Goal: Task Accomplishment & Management: Use online tool/utility

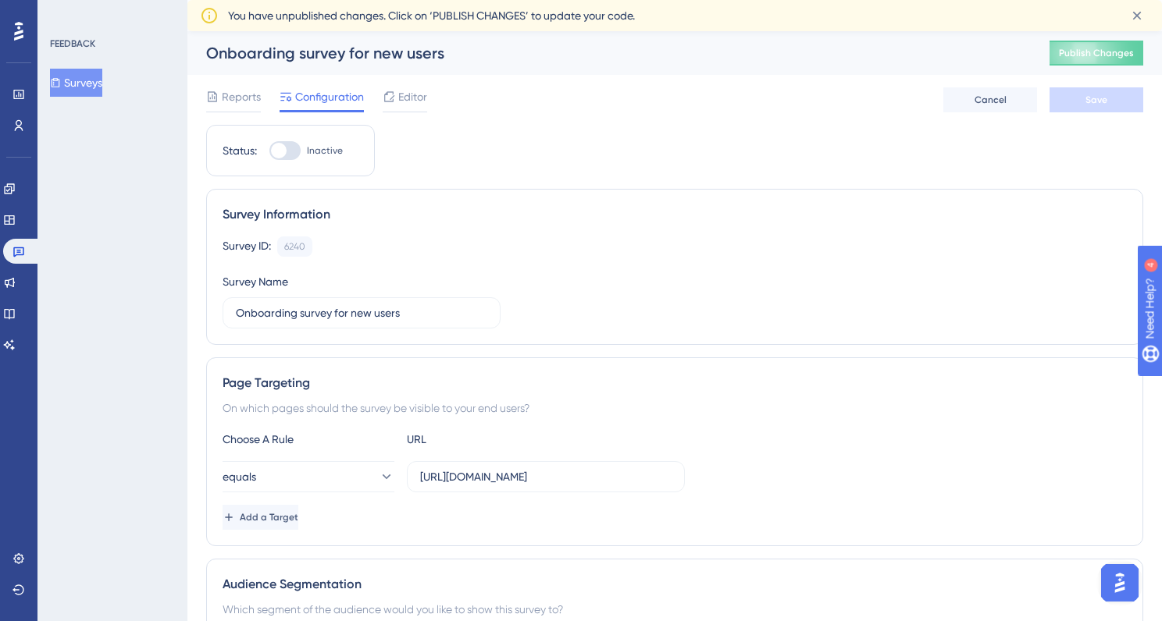
click at [294, 154] on div at bounding box center [284, 150] width 31 height 19
click at [269, 151] on input "Inactive" at bounding box center [269, 151] width 1 height 1
checkbox input "true"
click at [1102, 103] on span "Save" at bounding box center [1096, 100] width 22 height 12
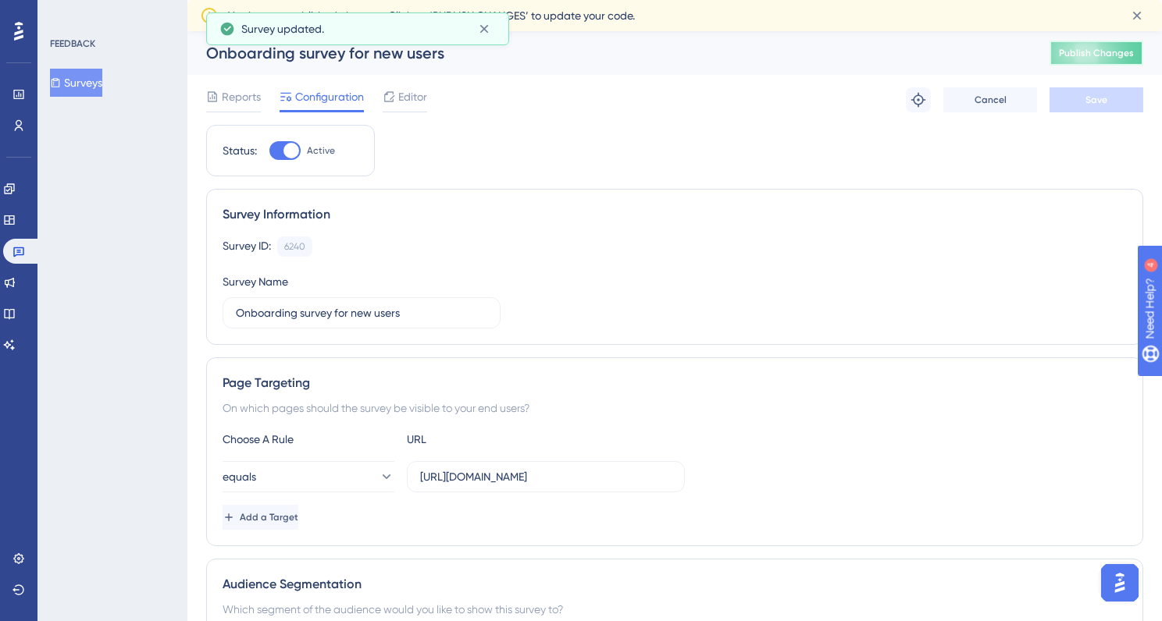
click at [1124, 56] on button "Publish Changes" at bounding box center [1096, 53] width 94 height 25
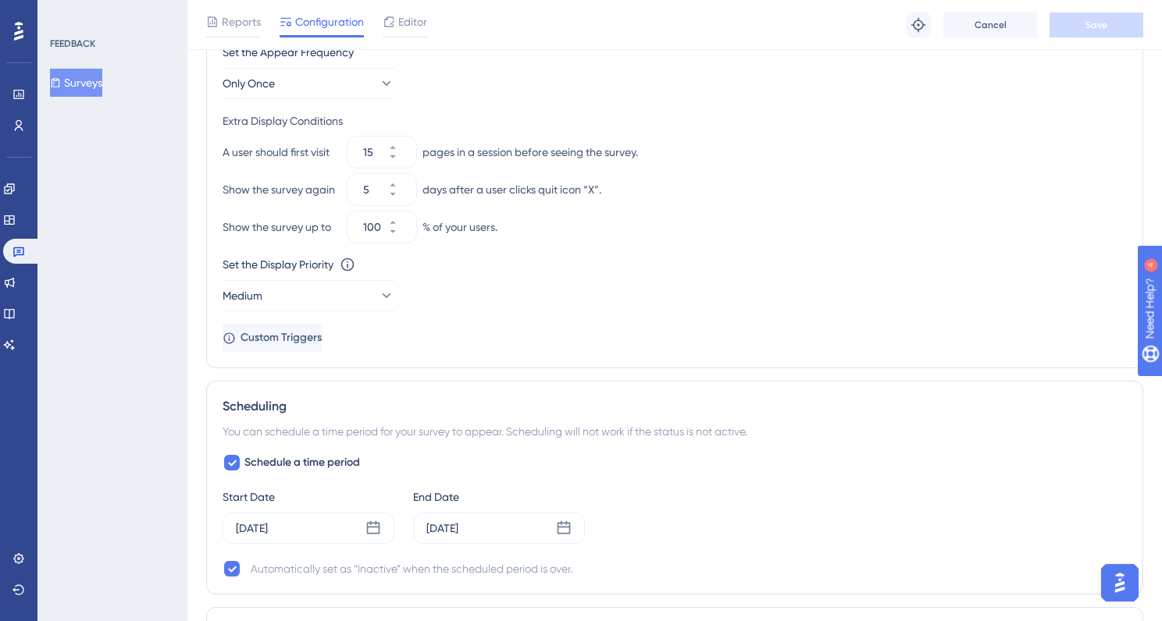
scroll to position [924, 0]
click at [544, 470] on div "Schedule a time period Start Date [DATE] End Date [DATE] Automatically set as “…" at bounding box center [674, 513] width 904 height 125
click at [230, 461] on icon at bounding box center [232, 461] width 9 height 6
checkbox input "false"
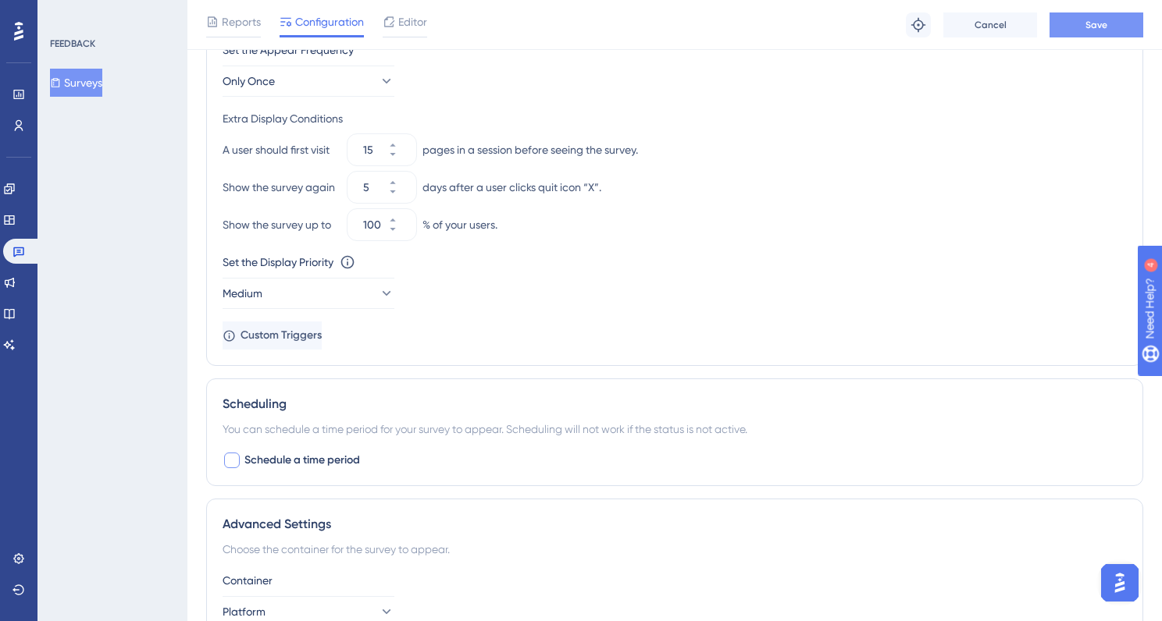
click at [1087, 23] on span "Save" at bounding box center [1096, 25] width 22 height 12
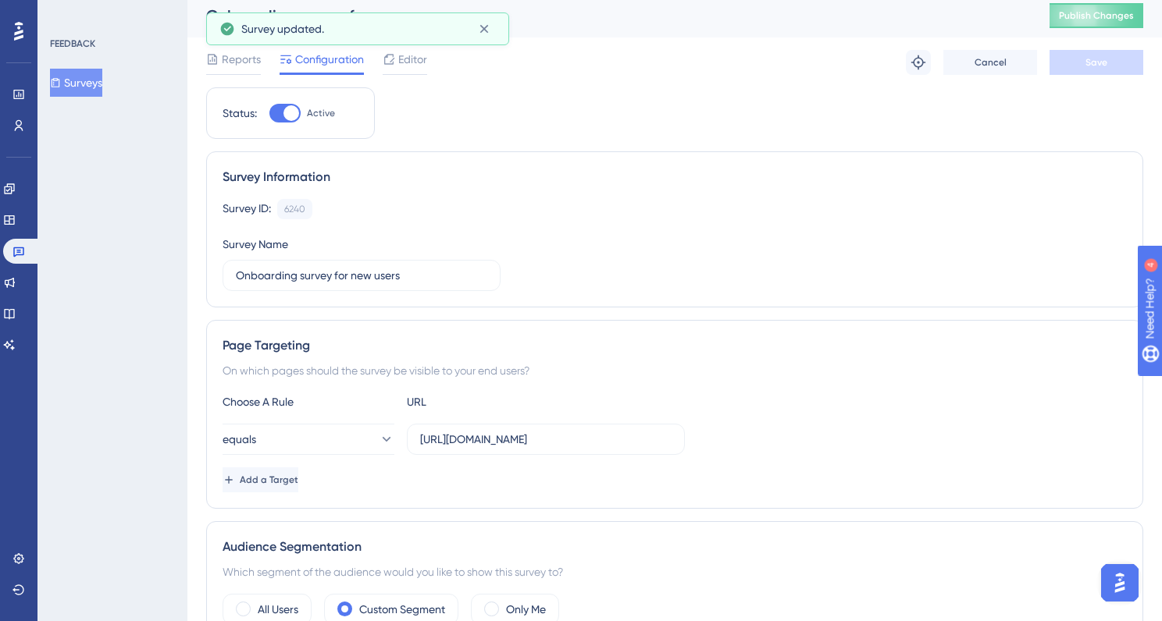
scroll to position [0, 0]
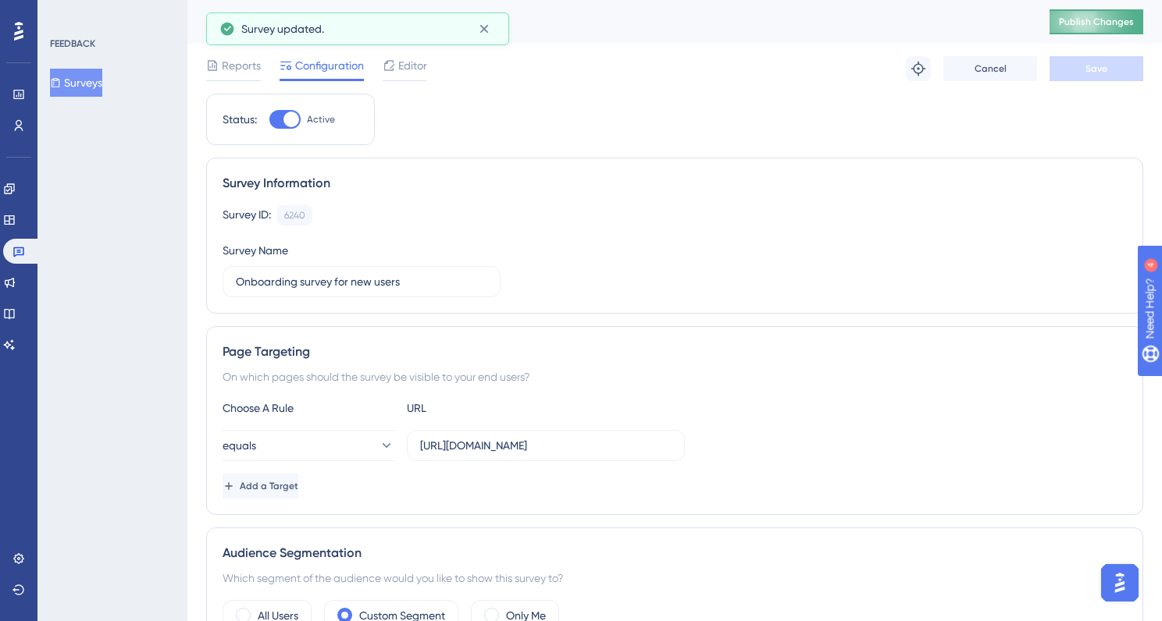
click at [1122, 25] on span "Publish Changes" at bounding box center [1096, 22] width 75 height 12
